Goal: Information Seeking & Learning: Learn about a topic

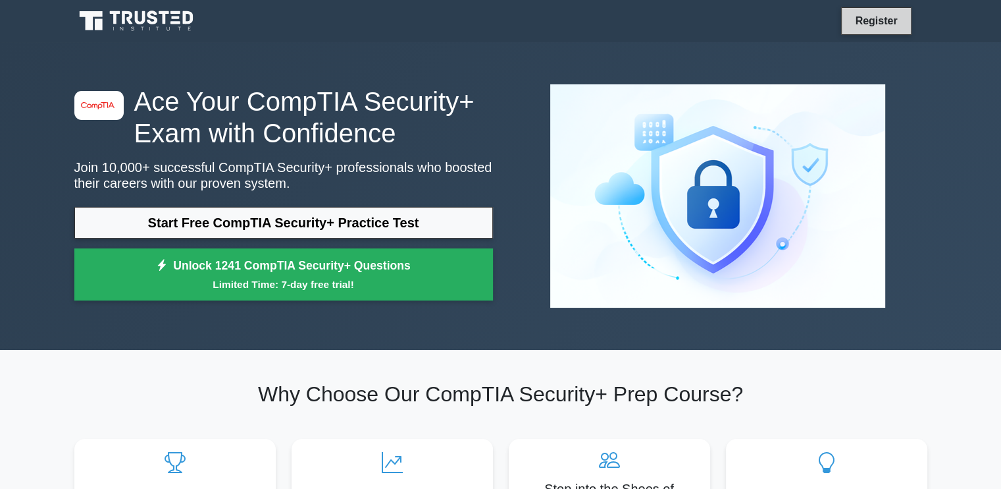
click at [882, 14] on link "Register" at bounding box center [876, 21] width 58 height 16
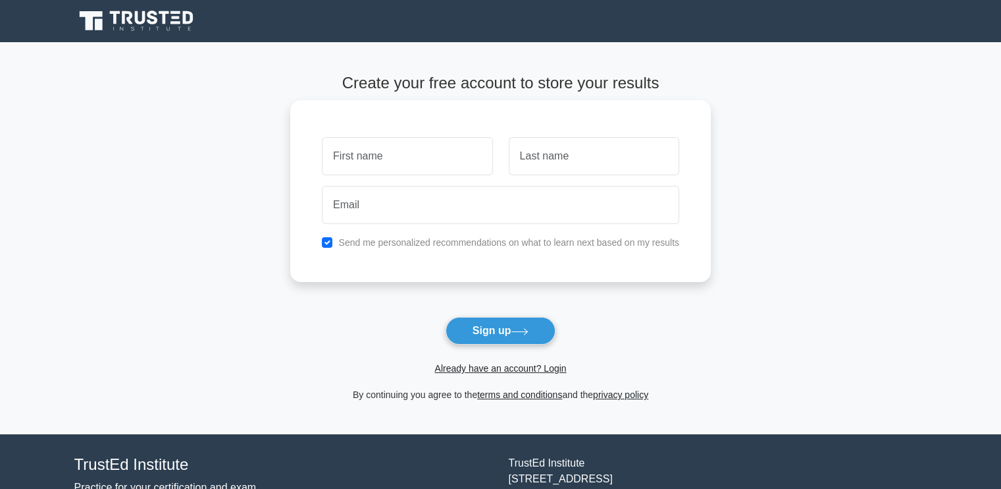
click at [401, 154] on input "text" at bounding box center [407, 156] width 171 height 38
type input "[PERSON_NAME]"
click at [591, 149] on input "text" at bounding box center [594, 156] width 171 height 38
type input "[PERSON_NAME]"
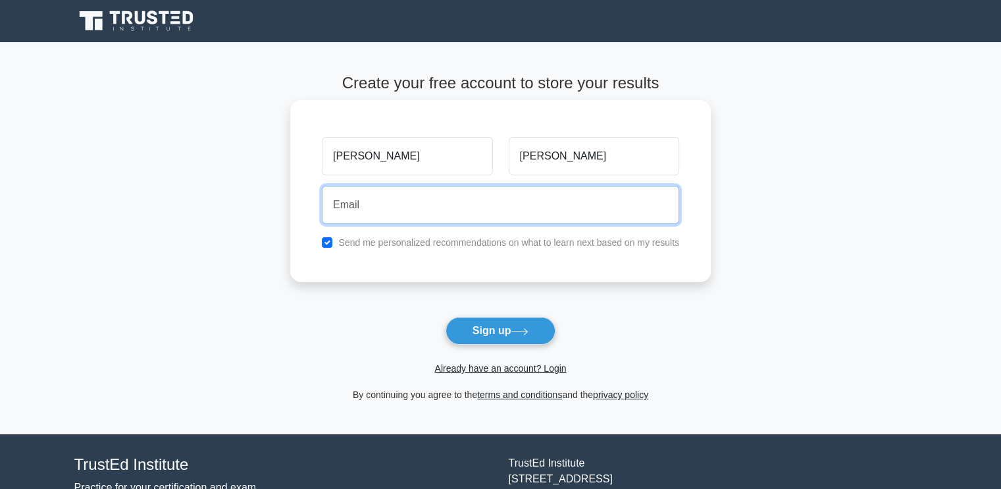
click at [525, 202] on input "email" at bounding box center [500, 205] width 357 height 38
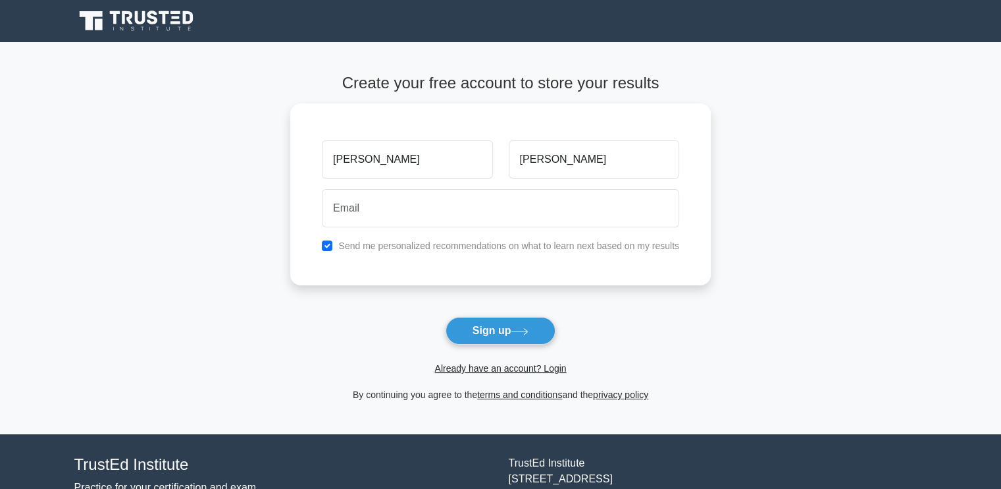
click at [209, 263] on main "Create your free account to store your results [PERSON_NAME] Send me personaliz…" at bounding box center [500, 238] width 1001 height 392
click at [532, 368] on link "Already have an account? Login" at bounding box center [501, 368] width 132 height 11
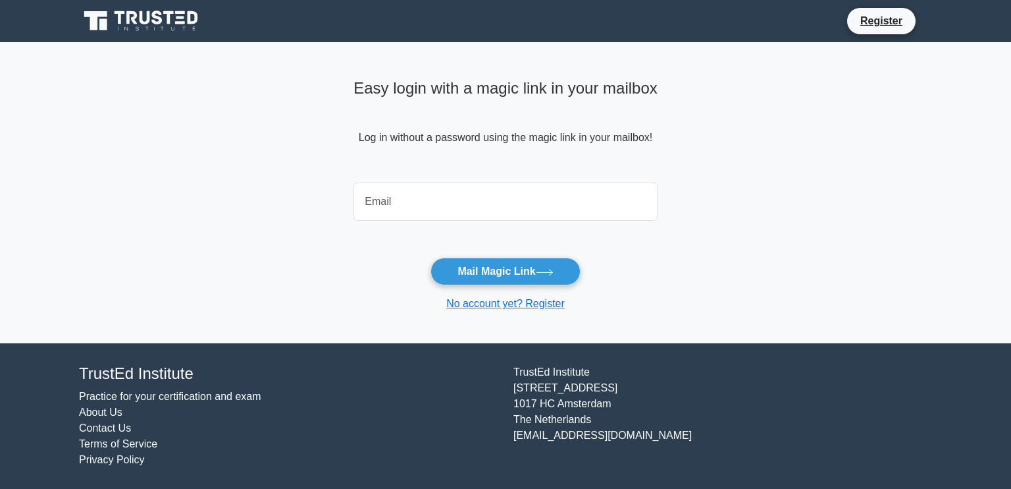
click at [485, 202] on input "email" at bounding box center [506, 201] width 304 height 38
type input "danprine60@gmail.com"
click at [511, 199] on input "danprine60@gmail.com" at bounding box center [506, 201] width 304 height 38
click at [549, 180] on div "danprine60@gmail.com" at bounding box center [506, 201] width 320 height 49
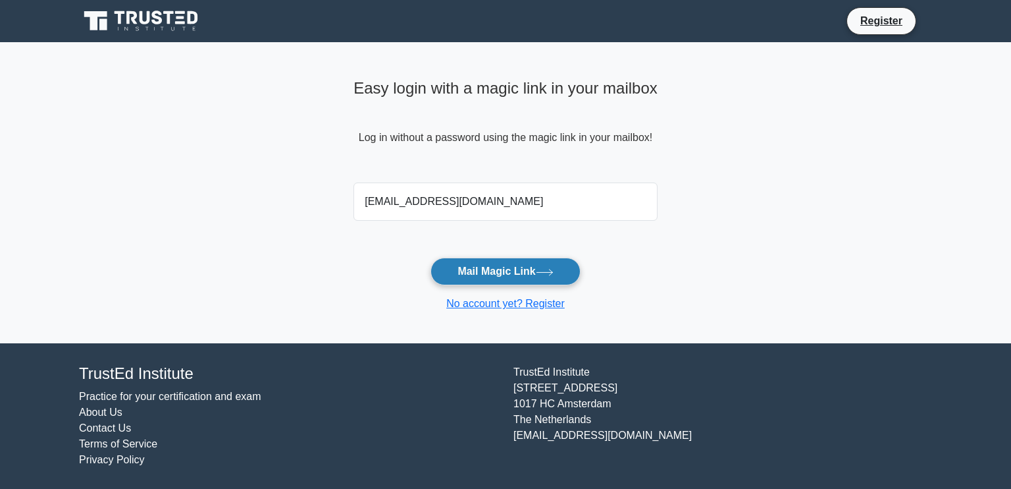
click at [479, 276] on button "Mail Magic Link" at bounding box center [505, 271] width 149 height 28
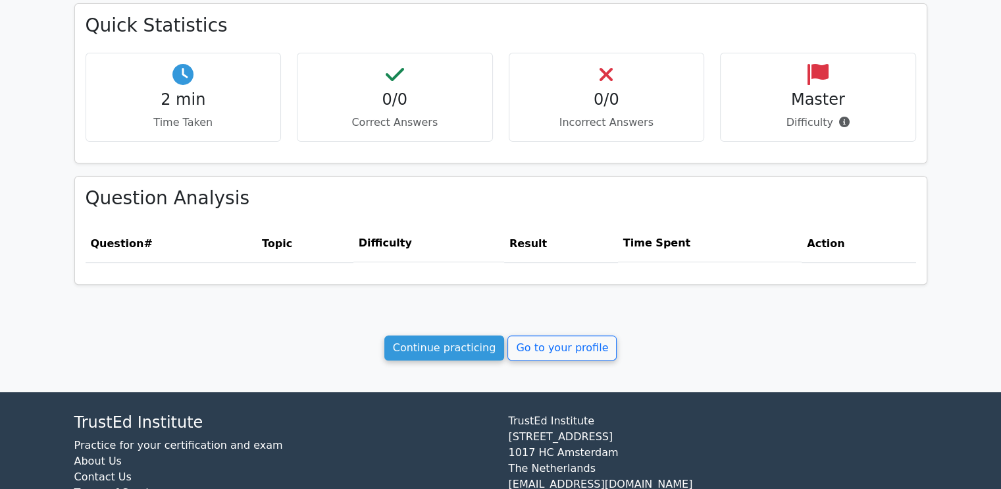
scroll to position [467, 0]
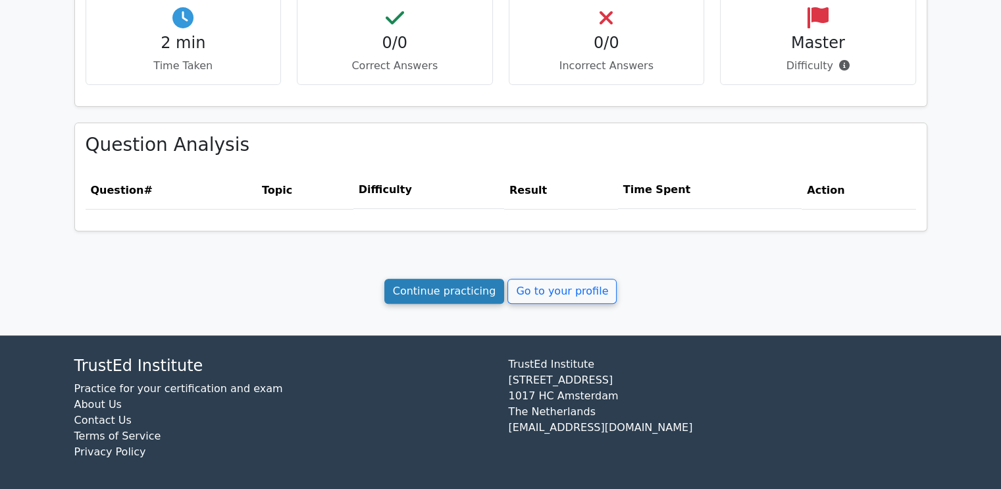
click at [436, 290] on link "Continue practicing" at bounding box center [444, 290] width 120 height 25
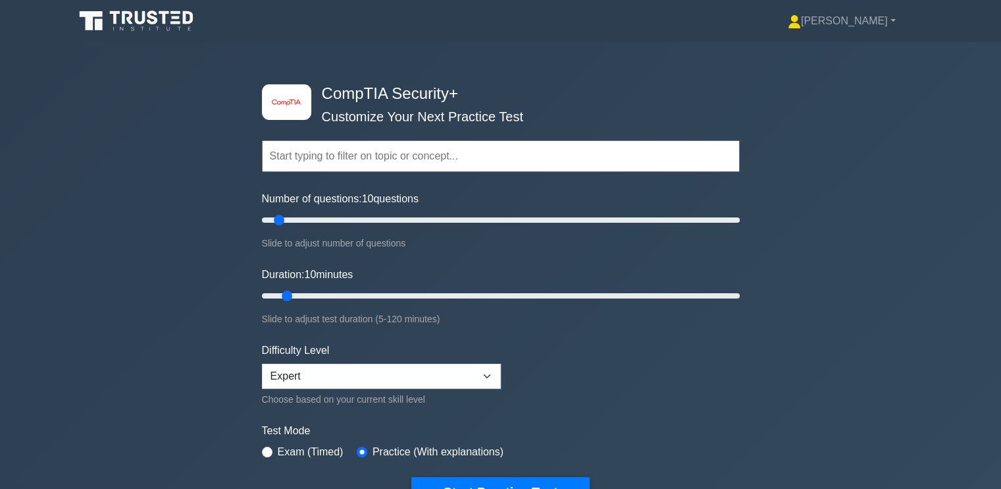
click at [180, 292] on div "image/svg+xml CompTIA Security+ Customize Your Next Practice Test Topics Crypto…" at bounding box center [500, 295] width 1001 height 507
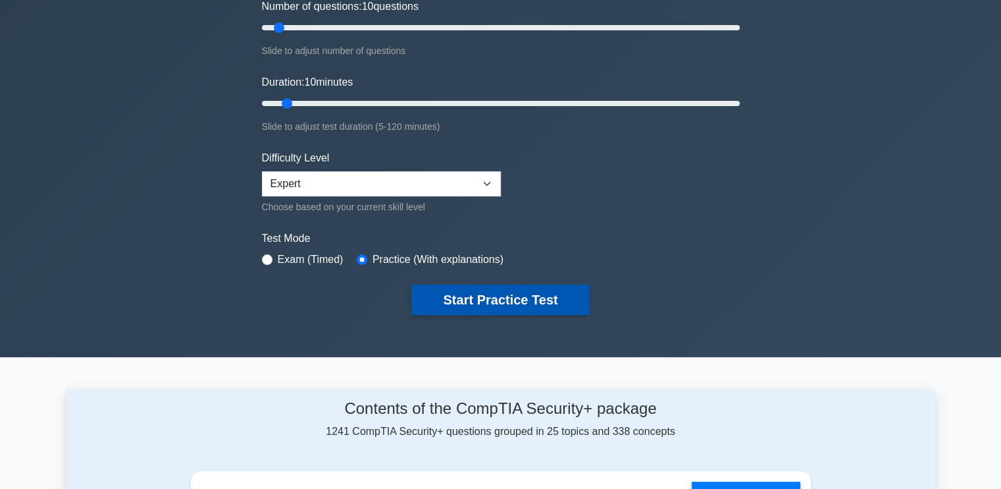
click at [498, 298] on button "Start Practice Test" at bounding box center [500, 299] width 178 height 30
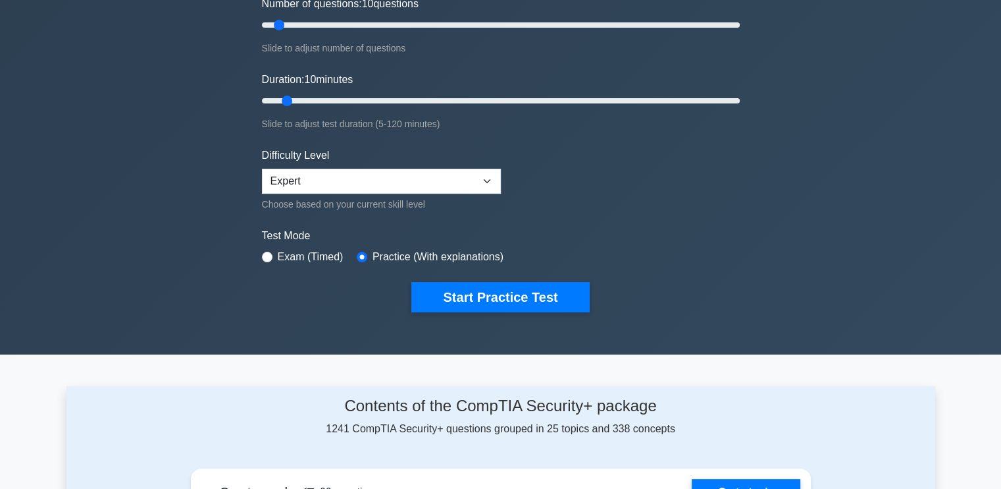
scroll to position [196, 0]
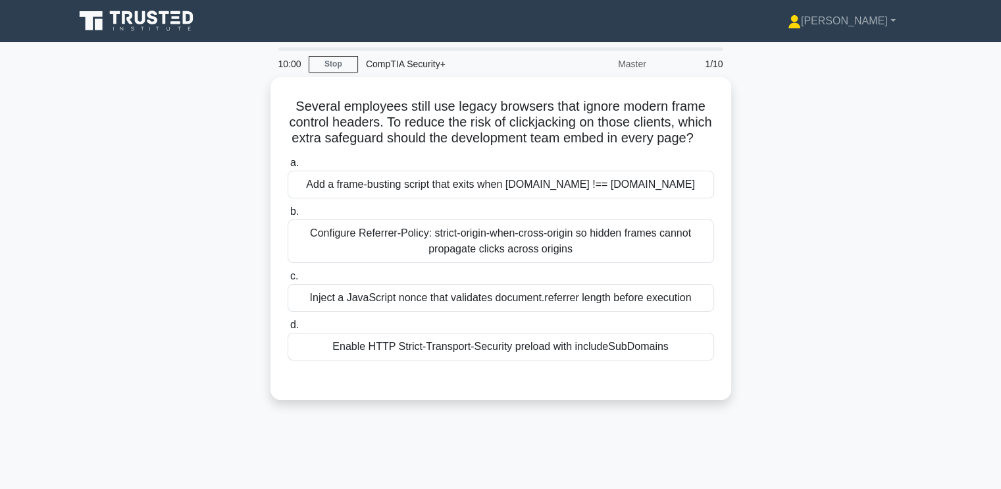
scroll to position [1, 0]
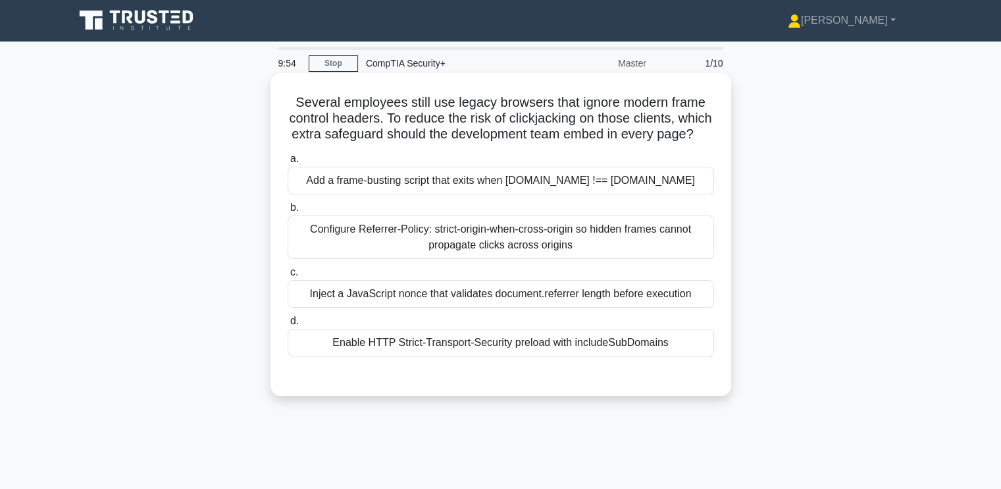
click at [417, 356] on div "Enable HTTP Strict-Transport-Security preload with includeSubDomains" at bounding box center [501, 343] width 427 height 28
click at [288, 325] on input "d. Enable HTTP Strict-Transport-Security preload with includeSubDomains" at bounding box center [288, 321] width 0 height 9
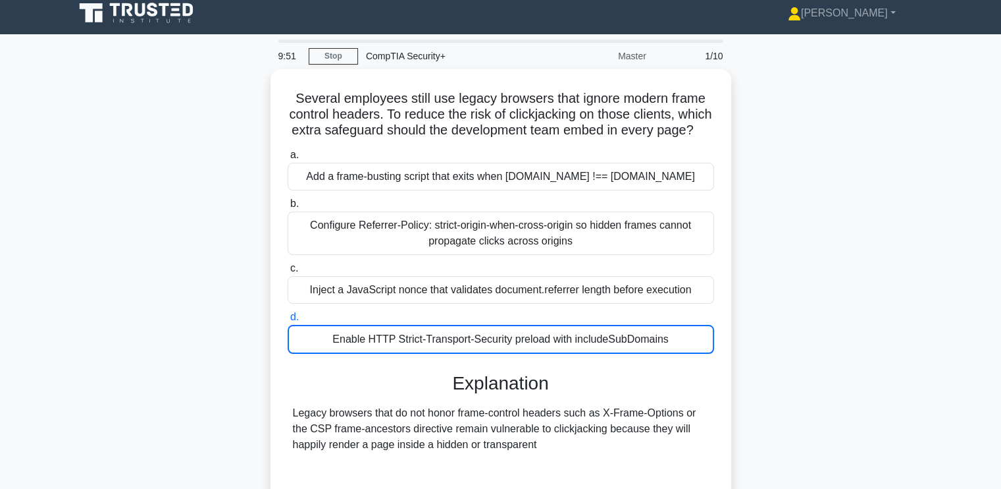
scroll to position [0, 0]
